Goal: Check status: Check status

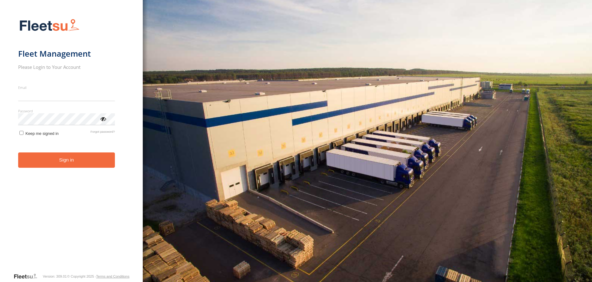
type input "**********"
click at [60, 166] on button "Sign in" at bounding box center [66, 159] width 97 height 15
